Goal: Transaction & Acquisition: Purchase product/service

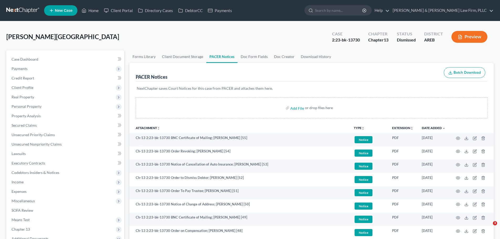
click at [90, 9] on link "Home" at bounding box center [90, 10] width 22 height 9
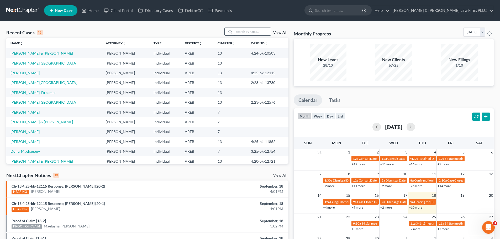
click at [253, 32] on input "search" at bounding box center [252, 32] width 37 height 8
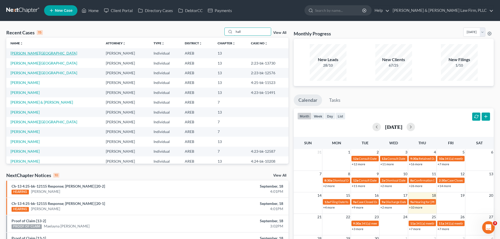
type input "hall"
click at [34, 53] on link "[PERSON_NAME][GEOGRAPHIC_DATA]" at bounding box center [43, 53] width 67 height 4
select select "1"
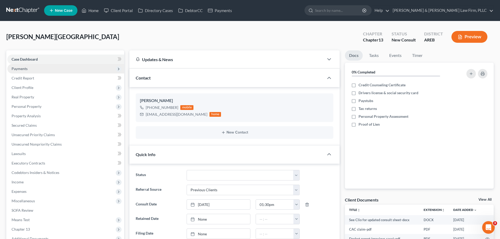
click at [32, 70] on span "Payments" at bounding box center [65, 68] width 117 height 9
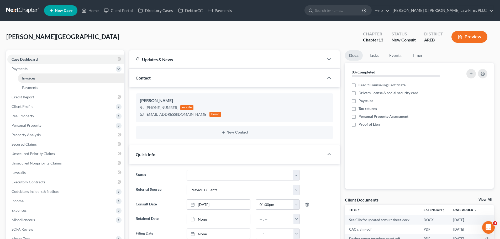
click at [36, 78] on link "Invoices" at bounding box center [71, 77] width 106 height 9
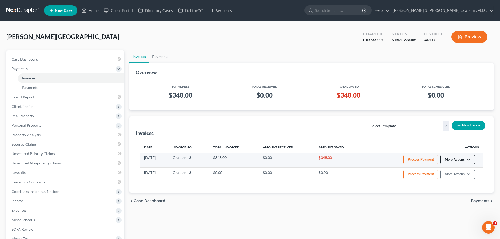
click at [465, 159] on button "More Actions" at bounding box center [457, 159] width 34 height 9
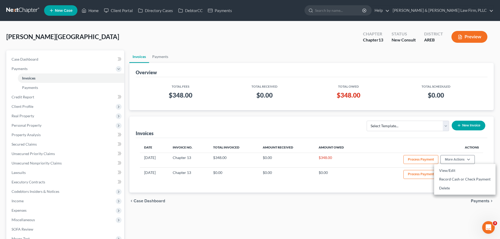
click at [372, 137] on div "Invoices Select Template... Chapter 13 Bankruptcy - Individual Chapter 13 Bankr…" at bounding box center [311, 127] width 351 height 22
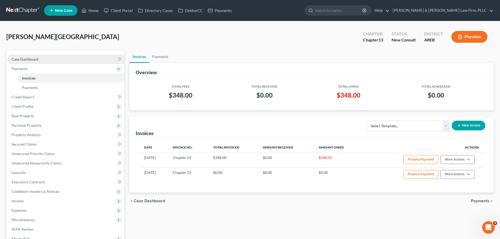
click at [46, 62] on link "Case Dashboard" at bounding box center [65, 59] width 117 height 9
select select "1"
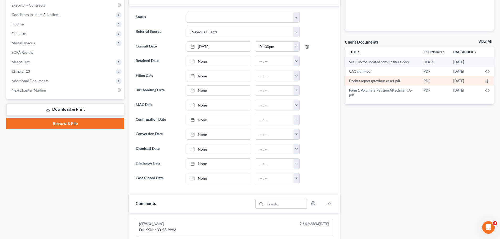
scroll to position [157, 0]
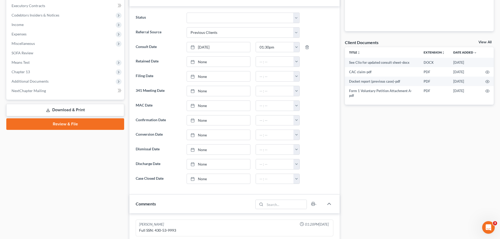
click at [486, 42] on link "View All" at bounding box center [484, 42] width 13 height 4
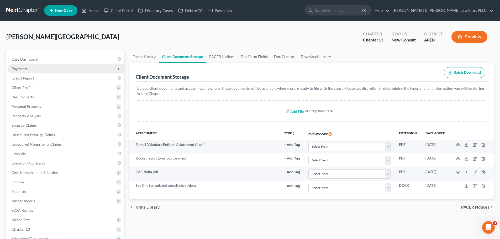
click at [29, 68] on span "Payments" at bounding box center [65, 68] width 117 height 9
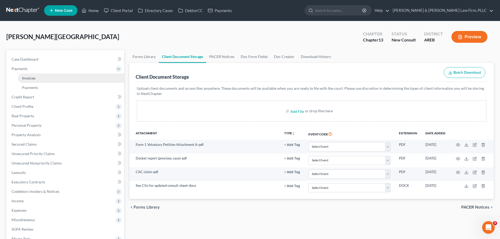
click at [45, 78] on link "Invoices" at bounding box center [71, 77] width 106 height 9
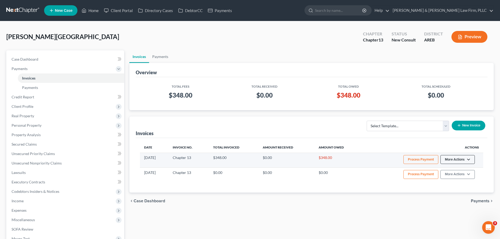
click at [465, 159] on button "More Actions" at bounding box center [457, 159] width 34 height 9
click at [449, 171] on link "View/Edit" at bounding box center [464, 170] width 61 height 9
select select "1"
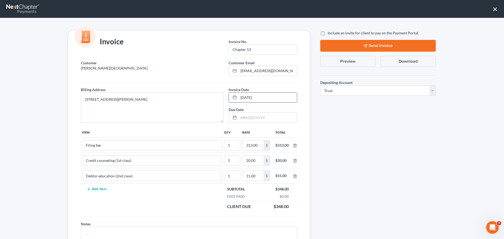
click at [252, 97] on input "[DATE]" at bounding box center [267, 98] width 58 height 10
click at [262, 97] on input "[DATE]" at bounding box center [267, 98] width 58 height 10
drag, startPoint x: 261, startPoint y: 97, endPoint x: 232, endPoint y: 98, distance: 29.6
click at [232, 98] on div "[DATE]" at bounding box center [262, 97] width 68 height 10
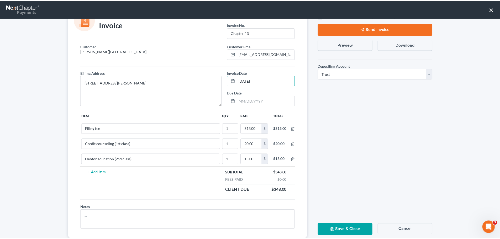
scroll to position [30, 0]
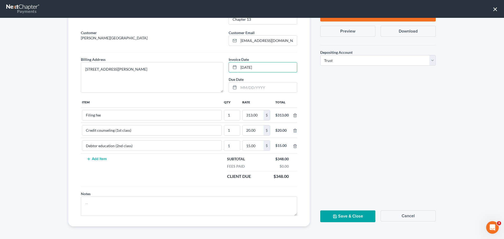
type input "[DATE]"
click at [354, 213] on button "Save & Close" at bounding box center [347, 216] width 55 height 12
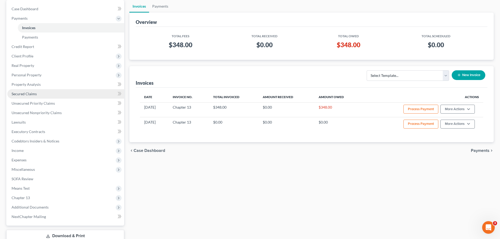
scroll to position [0, 0]
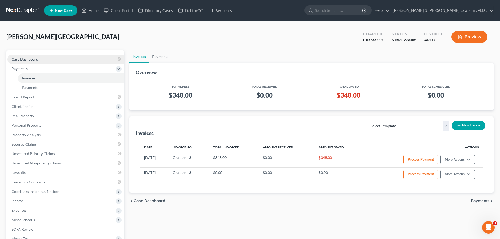
drag, startPoint x: 39, startPoint y: 57, endPoint x: 46, endPoint y: 61, distance: 8.2
click at [39, 57] on link "Case Dashboard" at bounding box center [65, 59] width 117 height 9
select select "1"
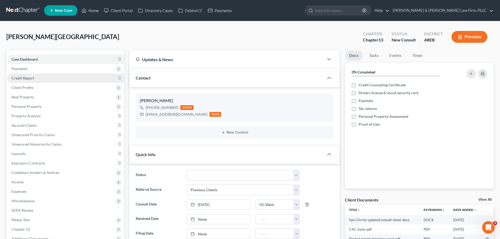
drag, startPoint x: 42, startPoint y: 66, endPoint x: 45, endPoint y: 82, distance: 15.4
click at [42, 66] on span "Payments" at bounding box center [65, 68] width 117 height 9
click at [50, 79] on link "Invoices" at bounding box center [71, 77] width 106 height 9
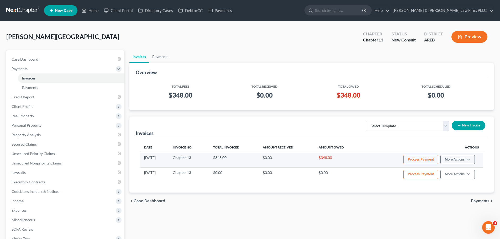
click at [410, 158] on button "Process Payment" at bounding box center [420, 159] width 35 height 9
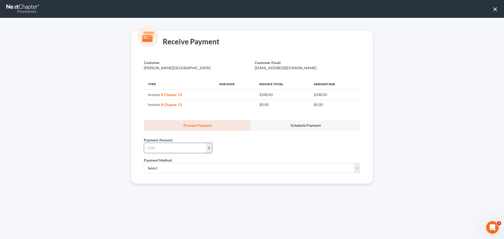
click at [158, 147] on input "text" at bounding box center [175, 148] width 62 height 10
type input "348.00"
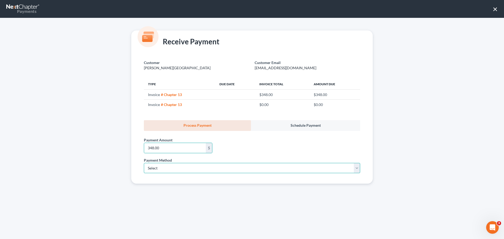
drag, startPoint x: 153, startPoint y: 166, endPoint x: 154, endPoint y: 170, distance: 4.4
click at [153, 166] on select "Select ACH Credit Card" at bounding box center [252, 168] width 216 height 10
select select "1"
click at [144, 163] on select "Select ACH Credit Card" at bounding box center [252, 168] width 216 height 10
select select "2"
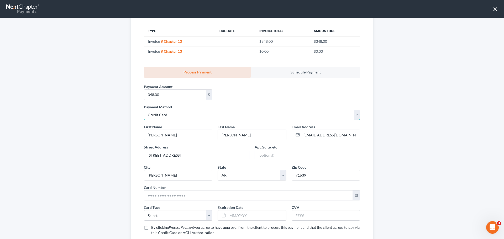
scroll to position [79, 0]
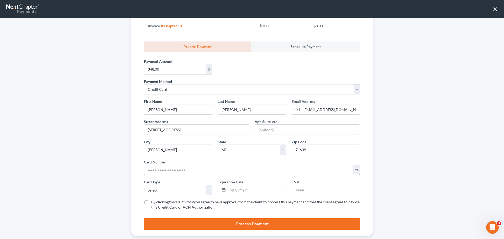
click at [160, 166] on input "text" at bounding box center [248, 170] width 208 height 10
type input "[CREDIT_CARD_NUMBER]"
click at [158, 190] on select "Select Visa MasterCard Discover American Express" at bounding box center [178, 190] width 68 height 10
select select "1"
click at [144, 185] on select "Select Visa MasterCard Discover American Express" at bounding box center [178, 190] width 68 height 10
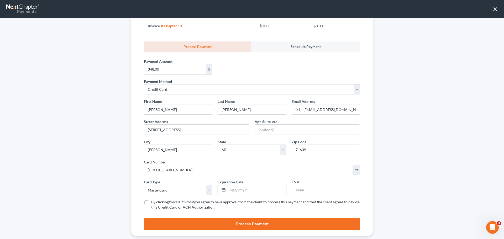
click at [244, 189] on input "text" at bounding box center [256, 190] width 58 height 10
type input "08/2030"
click at [300, 191] on input "text" at bounding box center [326, 190] width 68 height 10
type input "197"
click at [151, 201] on label "By clicking Process Payment you agree to have approval from the client to proce…" at bounding box center [255, 204] width 209 height 10
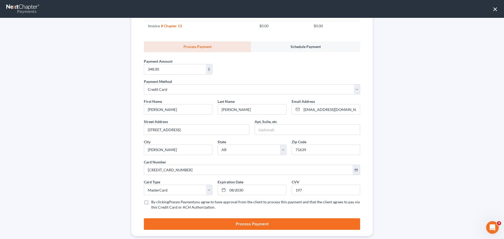
click at [153, 201] on input "By clicking Process Payment you agree to have approval from the client to proce…" at bounding box center [154, 200] width 3 height 3
checkbox input "true"
click at [164, 220] on button "Process Payment" at bounding box center [252, 224] width 216 height 12
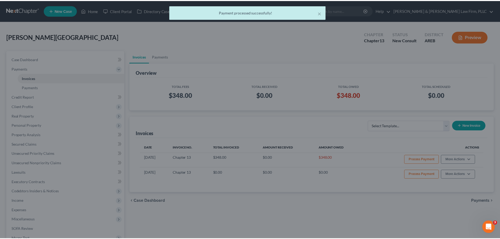
scroll to position [88, 0]
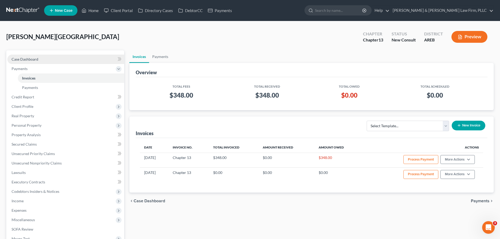
click at [62, 57] on link "Case Dashboard" at bounding box center [65, 59] width 117 height 9
select select "1"
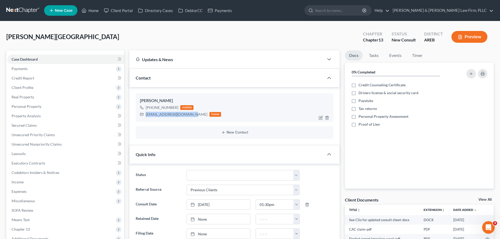
drag, startPoint x: 188, startPoint y: 114, endPoint x: 146, endPoint y: 114, distance: 42.2
click at [146, 114] on div "[EMAIL_ADDRESS][DOMAIN_NAME]" at bounding box center [177, 114] width 62 height 5
copy div "[EMAIL_ADDRESS][DOMAIN_NAME]"
